Goal: Task Accomplishment & Management: Complete application form

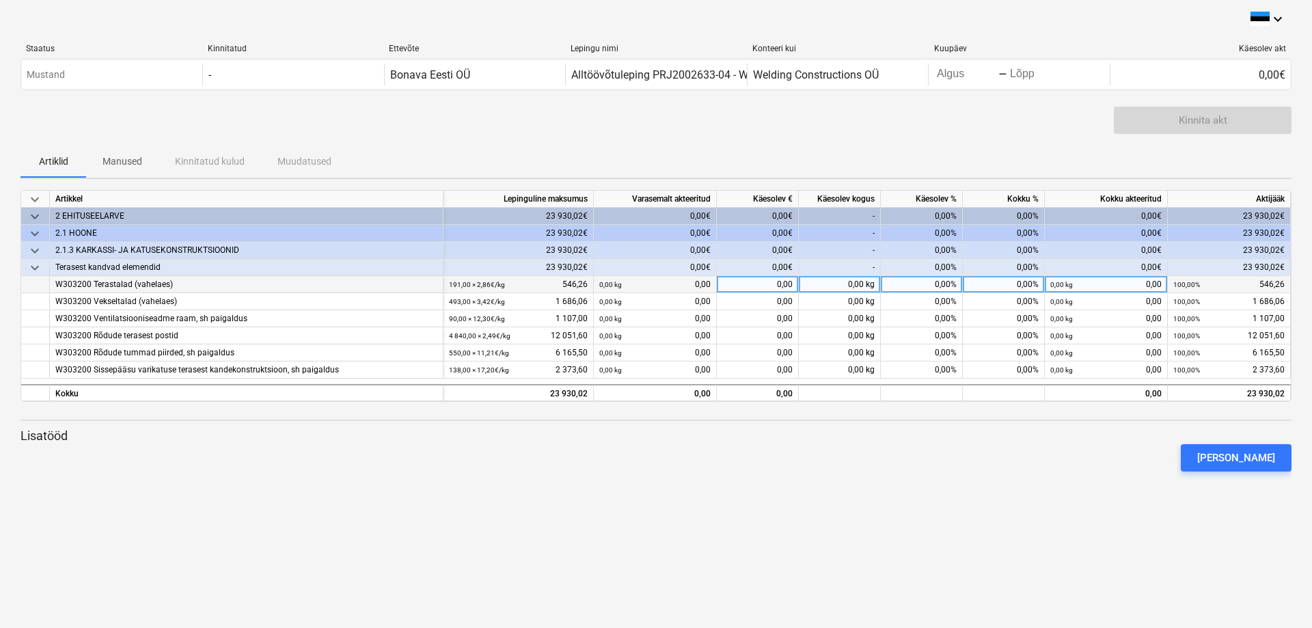
click at [939, 279] on div "0,00%" at bounding box center [922, 284] width 82 height 17
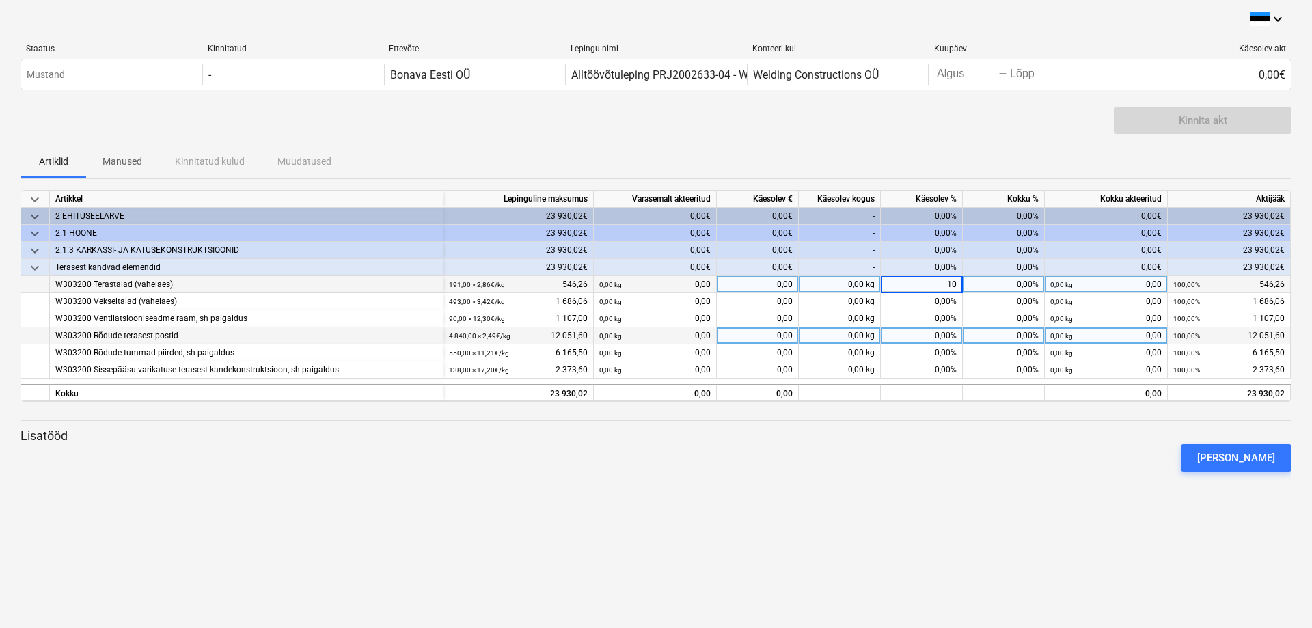
type input "100"
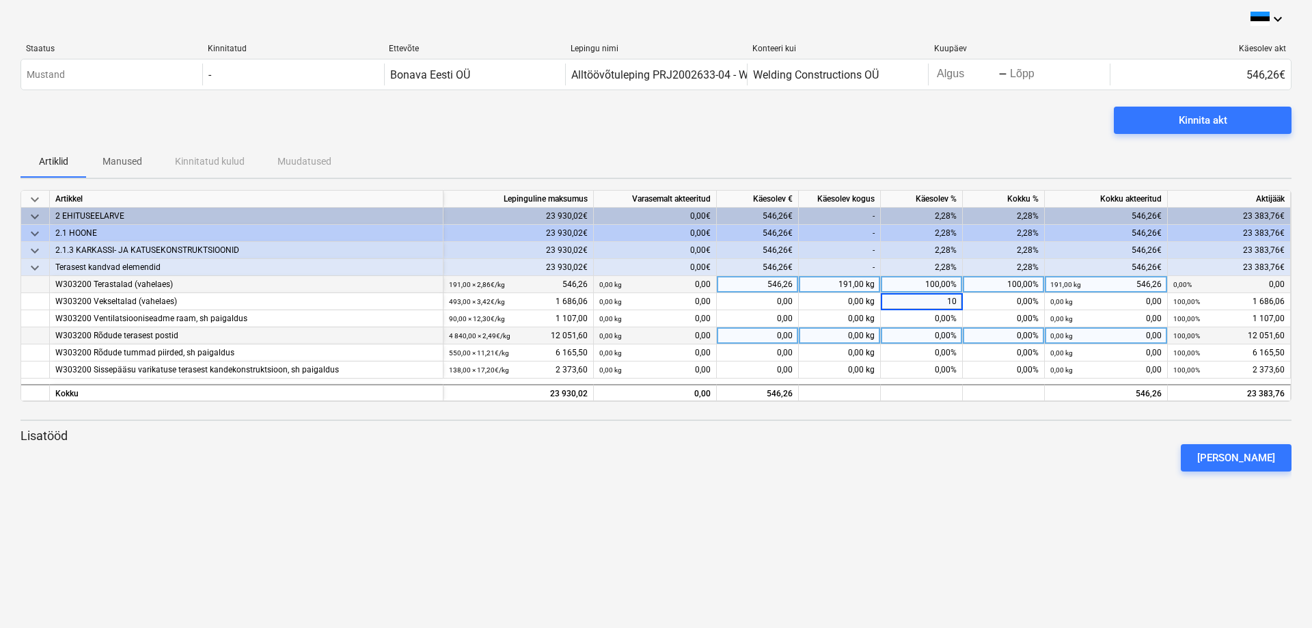
type input "100"
click at [939, 335] on div "0,00%" at bounding box center [922, 335] width 82 height 17
type input "45"
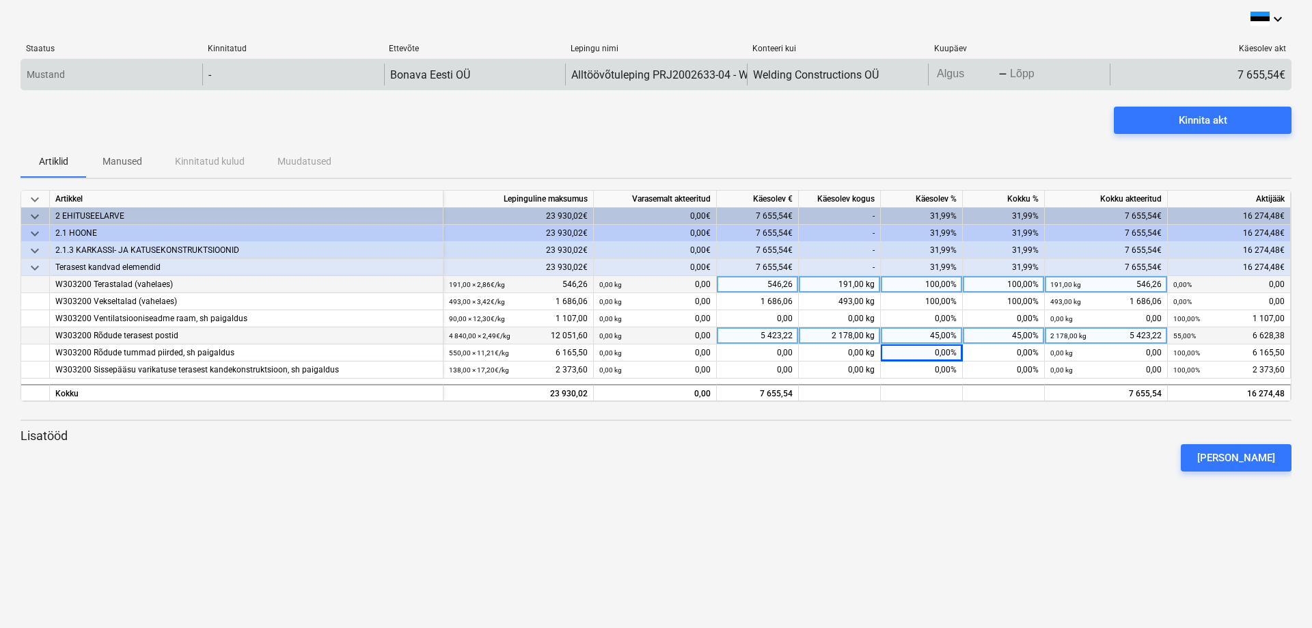
click at [958, 71] on body "keyboard_arrow_down Staatus Kinnitatud Ettevõte Lepingu nimi Konteeri kui Kuupä…" at bounding box center [656, 314] width 1312 height 628
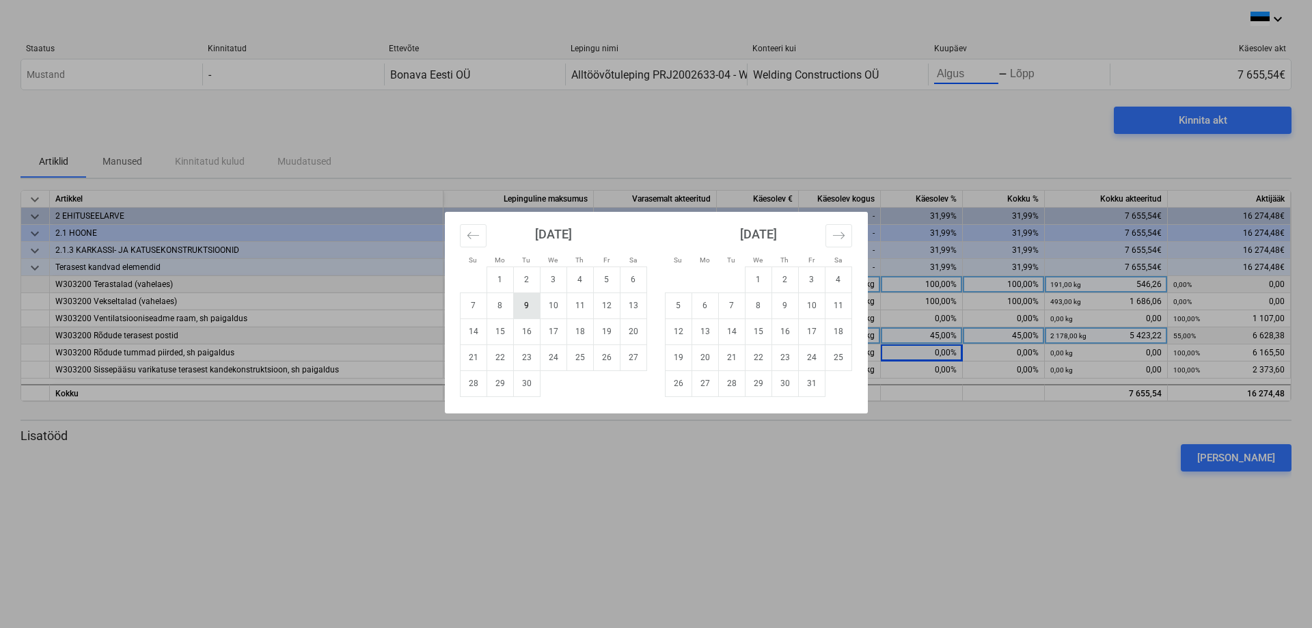
click at [525, 306] on td "9" at bounding box center [526, 305] width 27 height 26
type input "09/09/2025"
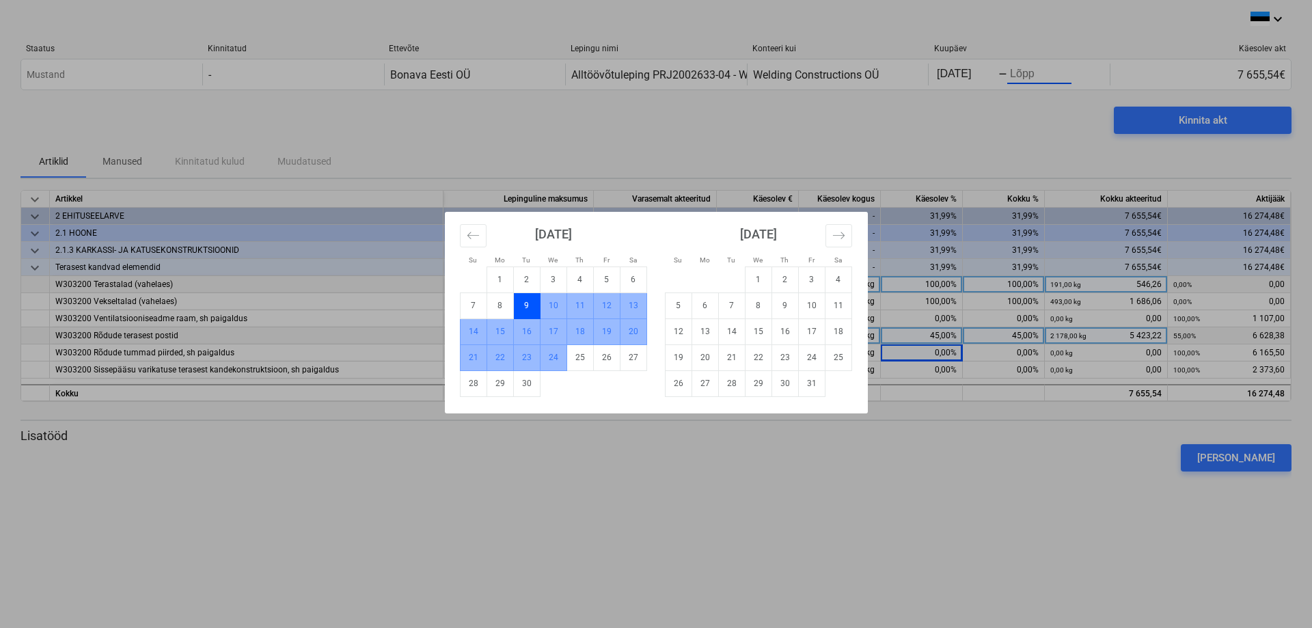
click at [547, 357] on td "24" at bounding box center [553, 357] width 27 height 26
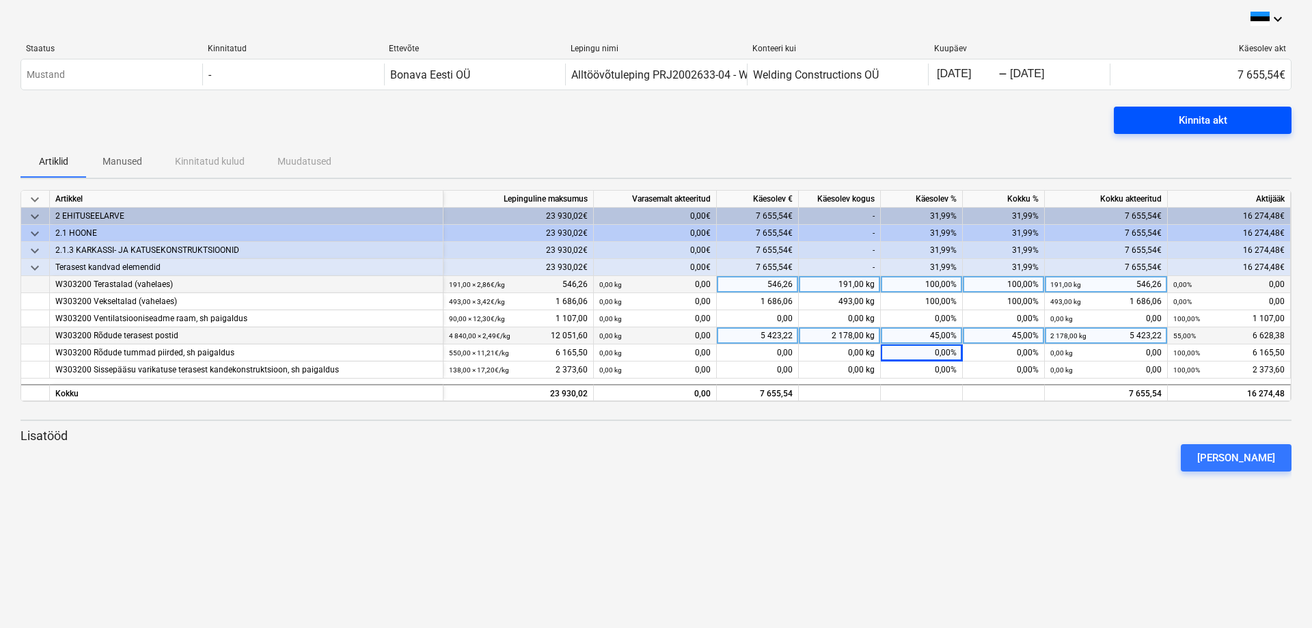
click at [1224, 117] on div "Kinnita akt" at bounding box center [1203, 120] width 49 height 18
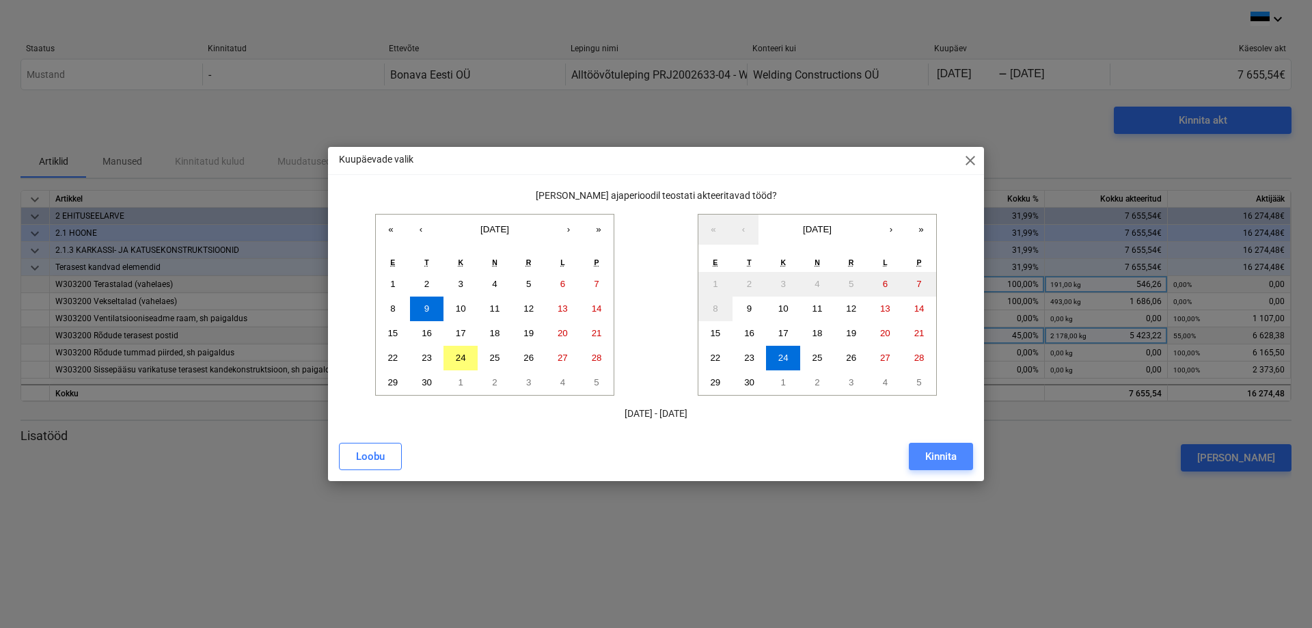
click at [939, 456] on div "Kinnita" at bounding box center [940, 456] width 31 height 18
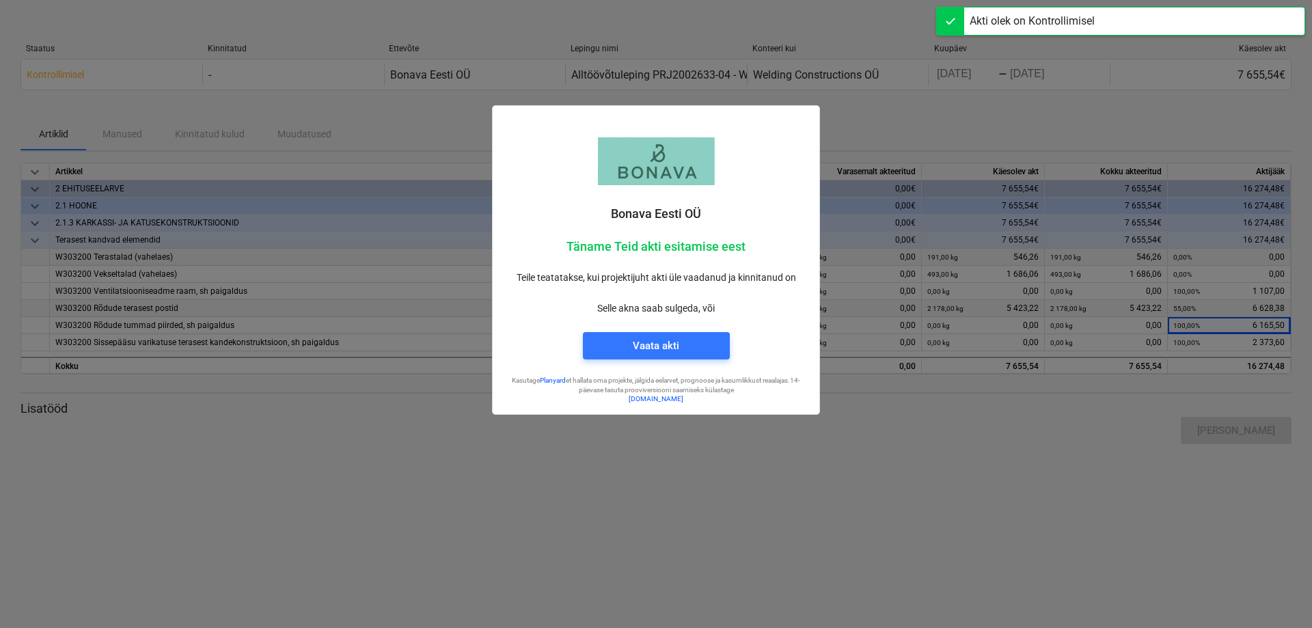
drag, startPoint x: 886, startPoint y: 133, endPoint x: 826, endPoint y: 92, distance: 72.8
click at [886, 132] on div at bounding box center [656, 314] width 1312 height 628
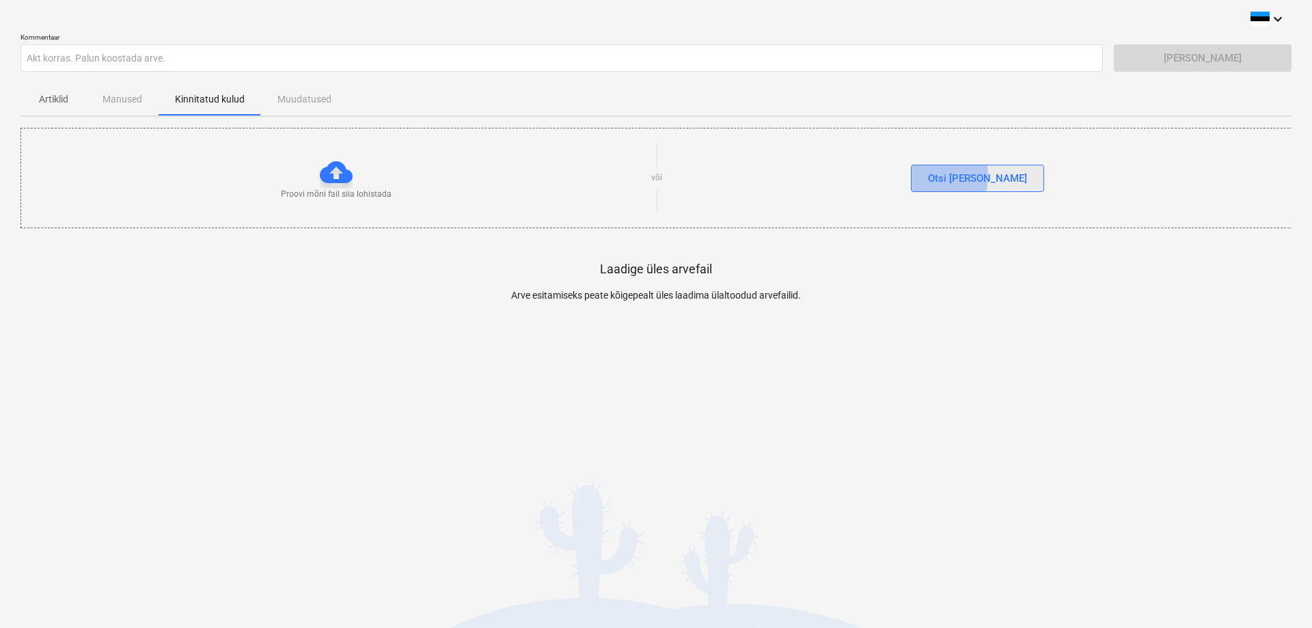
click at [959, 176] on div "Otsi [PERSON_NAME]" at bounding box center [977, 178] width 99 height 18
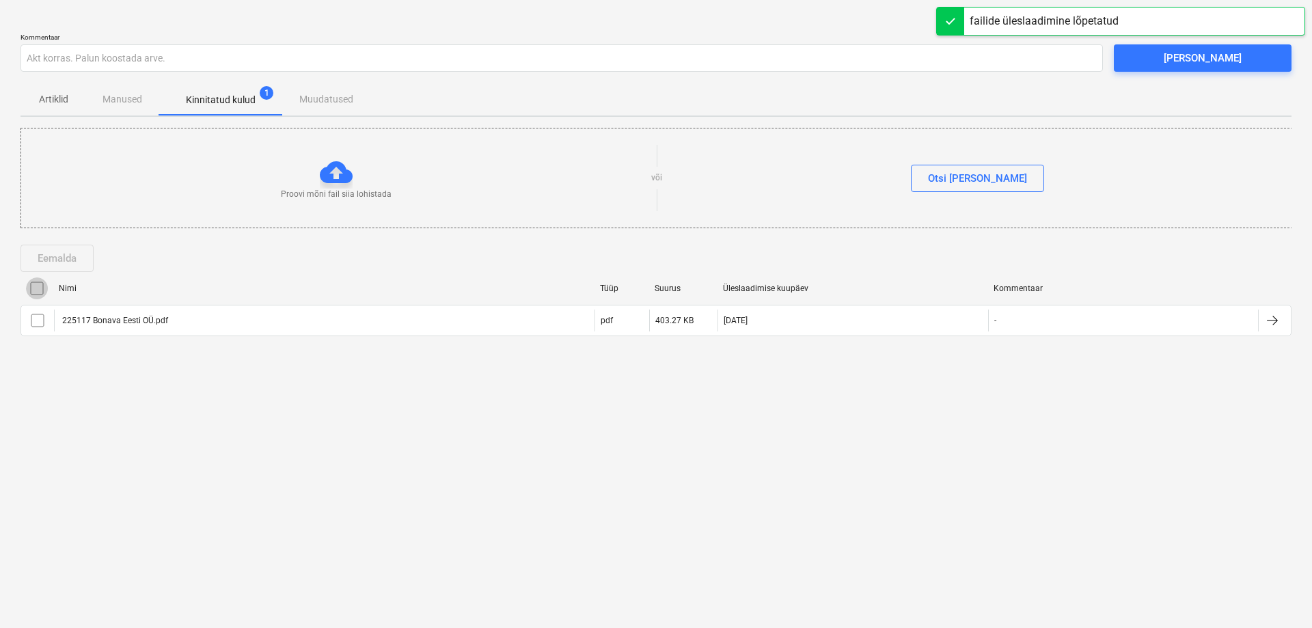
click at [34, 289] on input "checkbox" at bounding box center [37, 288] width 22 height 22
click at [1245, 64] on span "[PERSON_NAME]" at bounding box center [1202, 58] width 145 height 18
